Goal: Find contact information: Find contact information

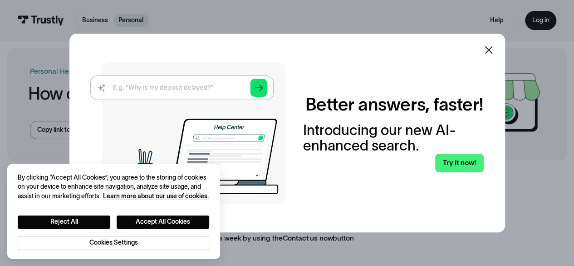
click at [491, 50] on icon at bounding box center [488, 49] width 11 height 11
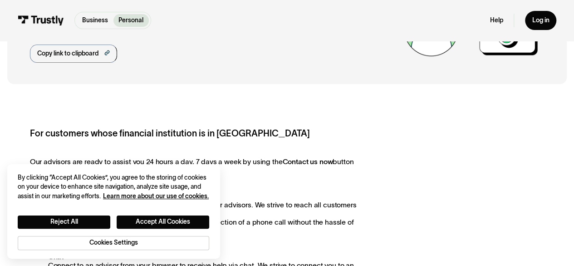
scroll to position [67, 0]
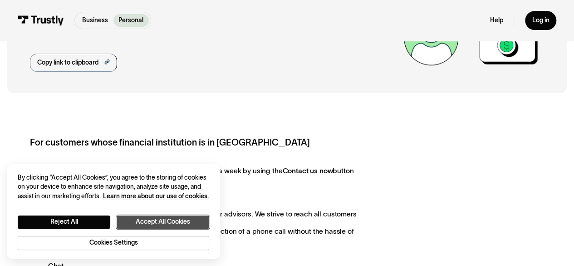
click at [160, 221] on button "Accept All Cookies" at bounding box center [163, 221] width 93 height 13
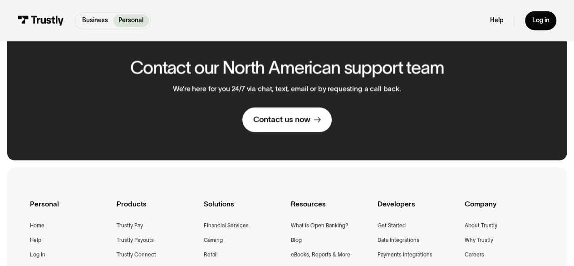
scroll to position [663, 0]
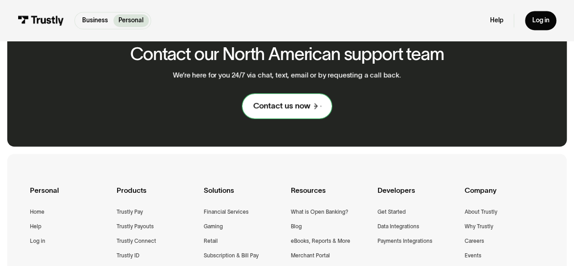
click at [265, 109] on div "Contact us now" at bounding box center [281, 105] width 57 height 10
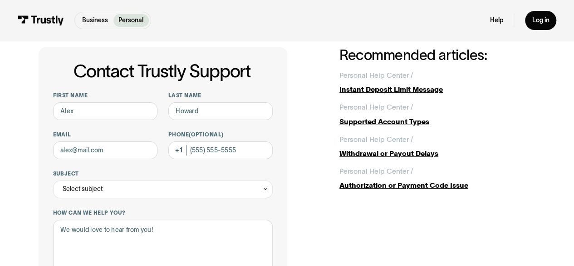
scroll to position [27, 0]
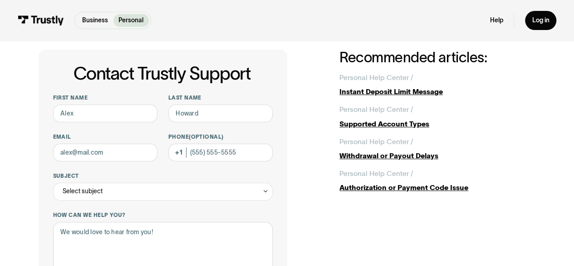
drag, startPoint x: 579, startPoint y: 69, endPoint x: 577, endPoint y: 78, distance: 9.0
click at [574, 78] on html "Business Personal Business Personal Help Log in Business Personal Help Log in C…" at bounding box center [287, 106] width 574 height 266
click at [157, 170] on div "First name Last name Email Phone (Optional) Subject Select subject Trustly Repo…" at bounding box center [163, 252] width 220 height 316
